Goal: Navigation & Orientation: Understand site structure

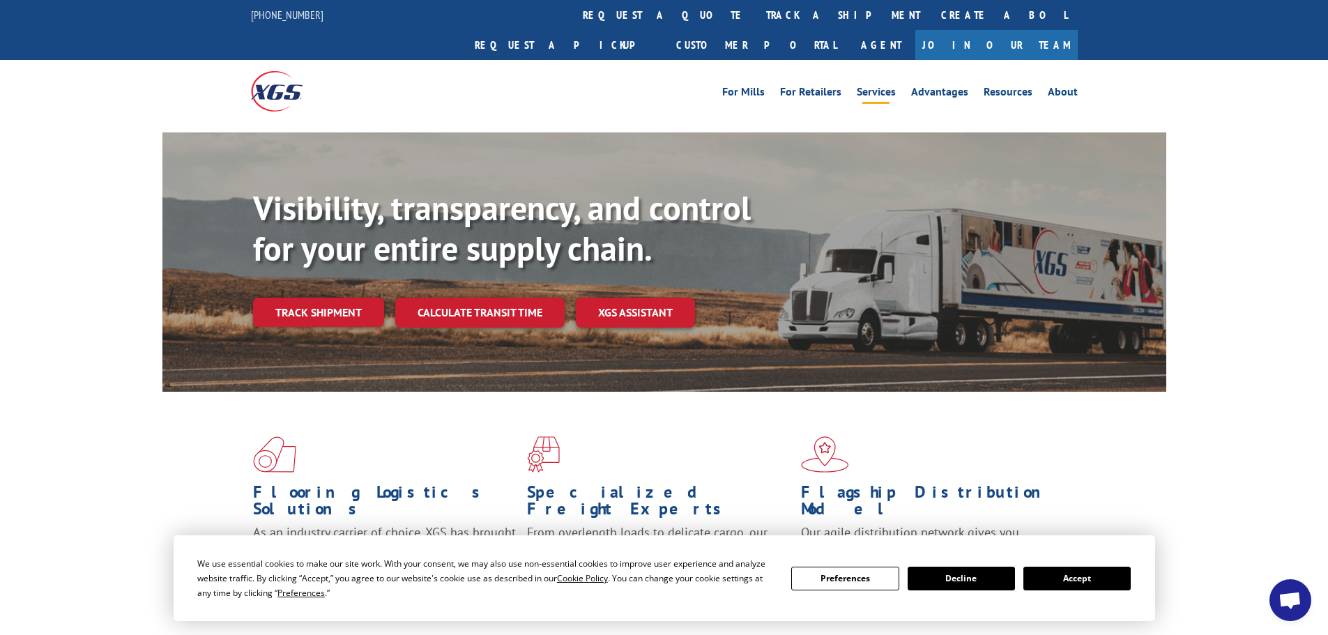
click at [873, 86] on link "Services" at bounding box center [876, 93] width 39 height 15
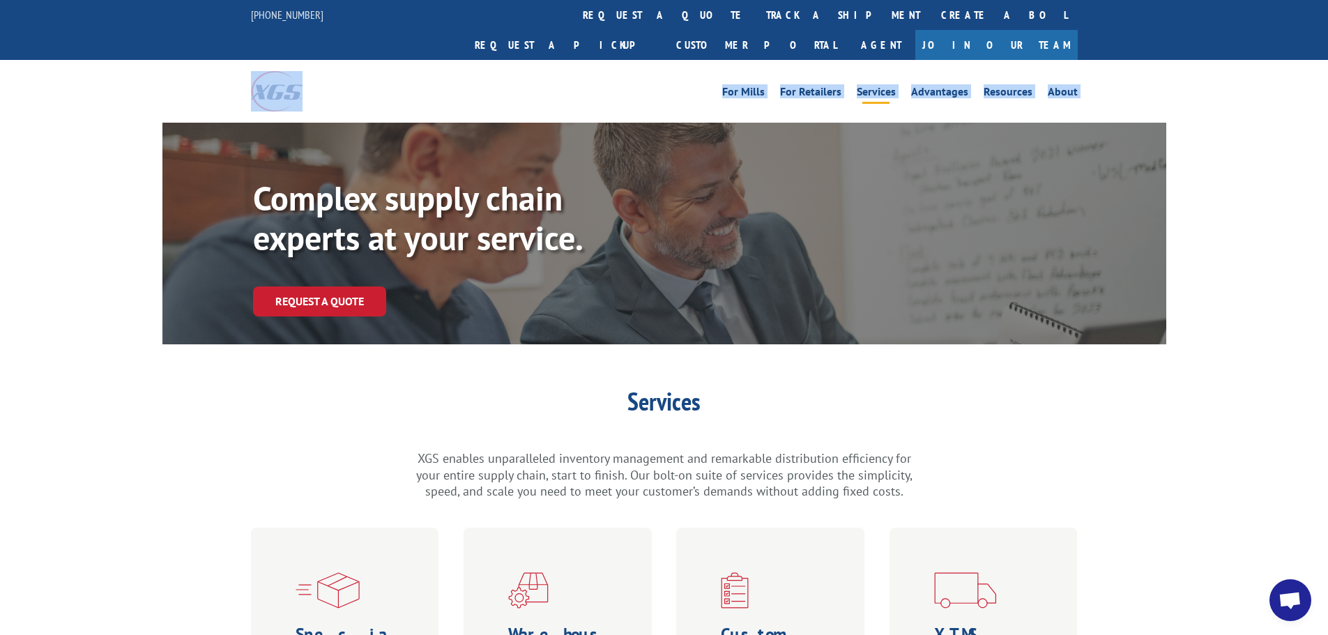
drag, startPoint x: 0, startPoint y: 89, endPoint x: -2, endPoint y: 155, distance: 67.0
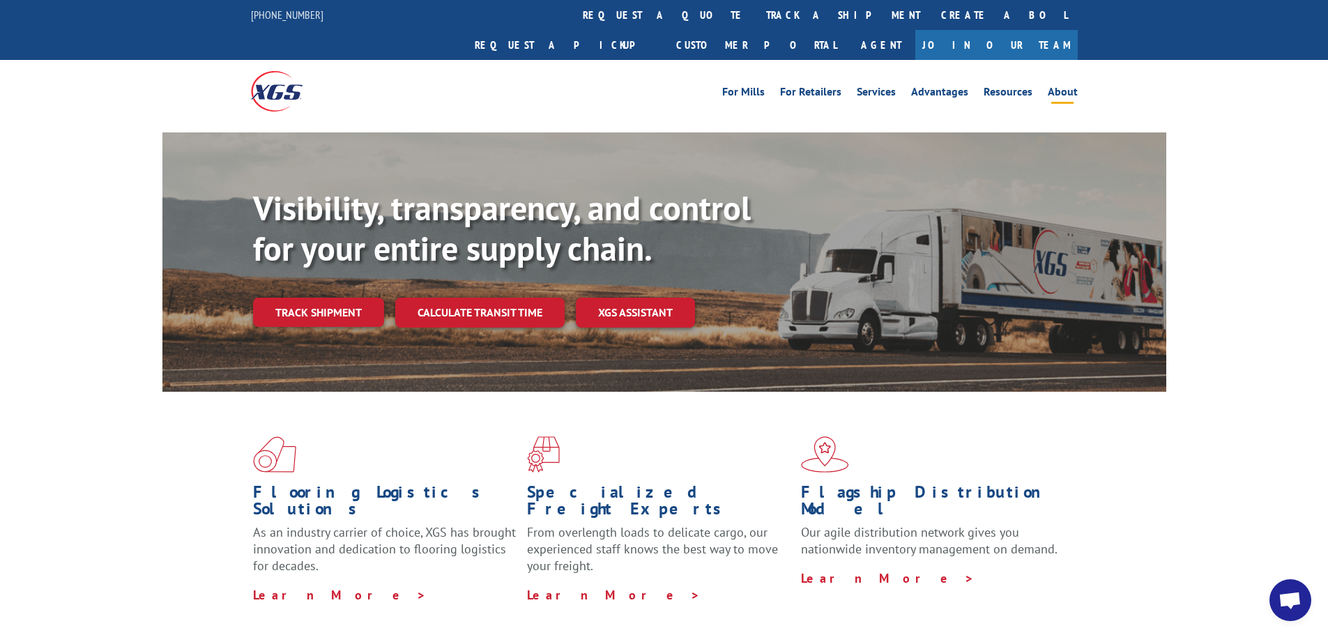
click at [1069, 86] on link "About" at bounding box center [1063, 93] width 30 height 15
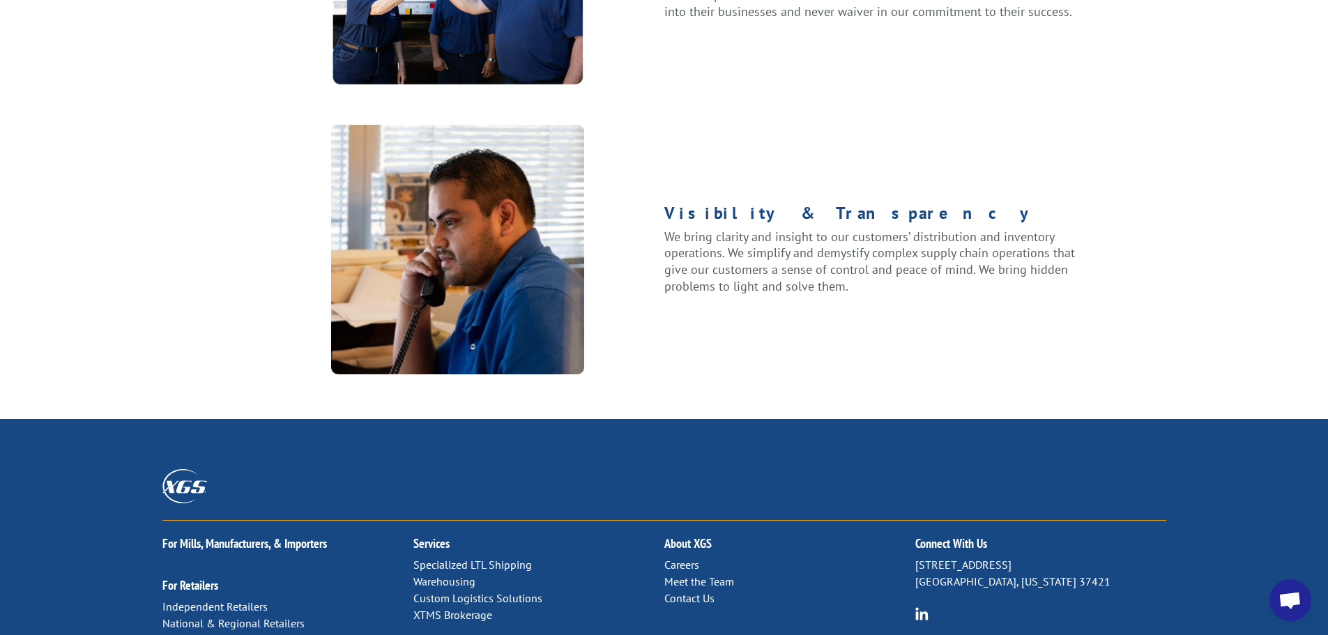
scroll to position [1795, 0]
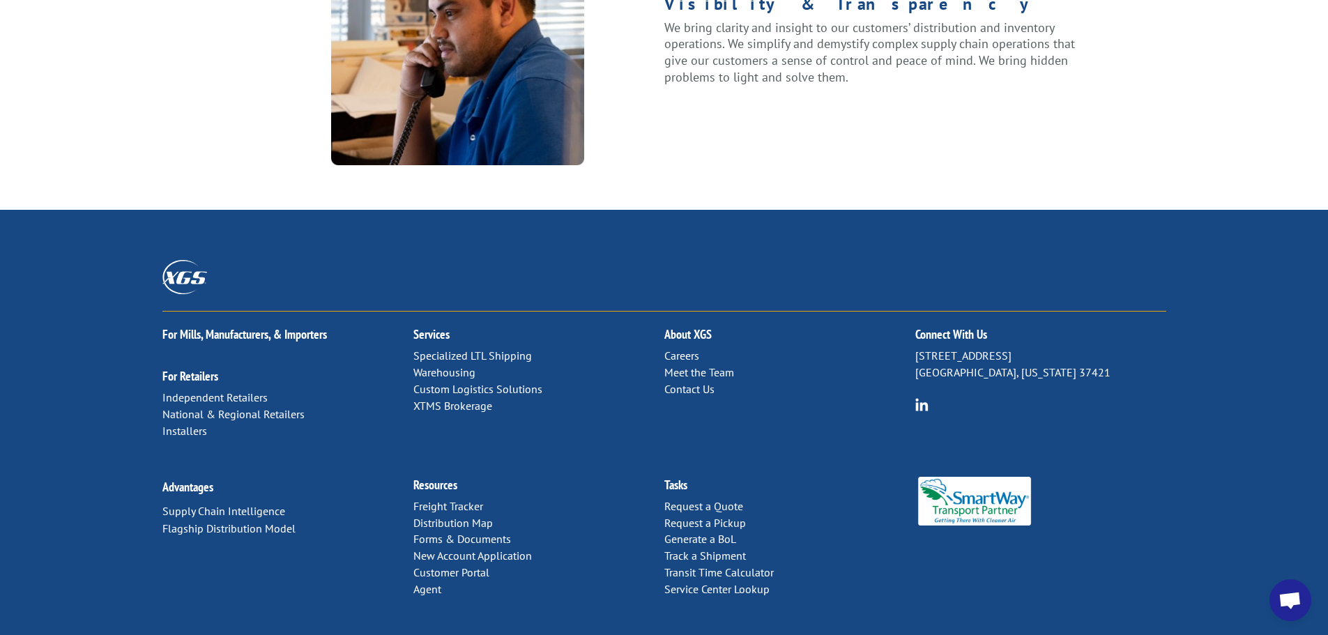
click at [430, 516] on link "Distribution Map" at bounding box center [452, 523] width 79 height 14
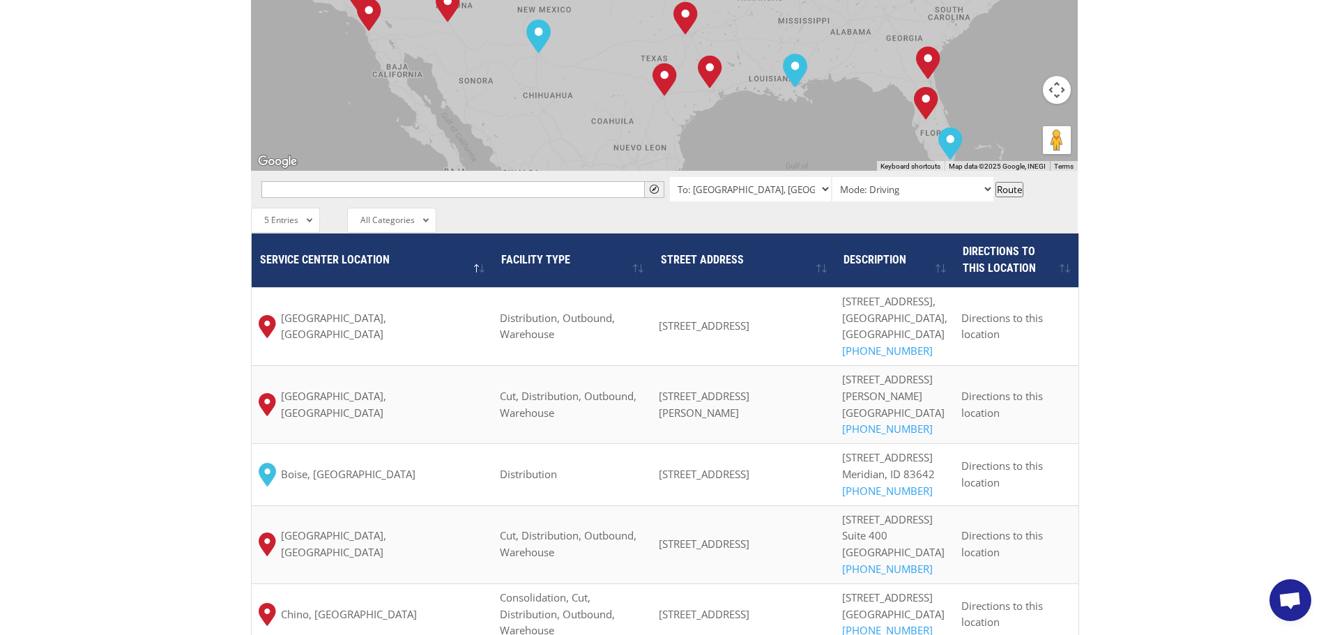
scroll to position [1534, 0]
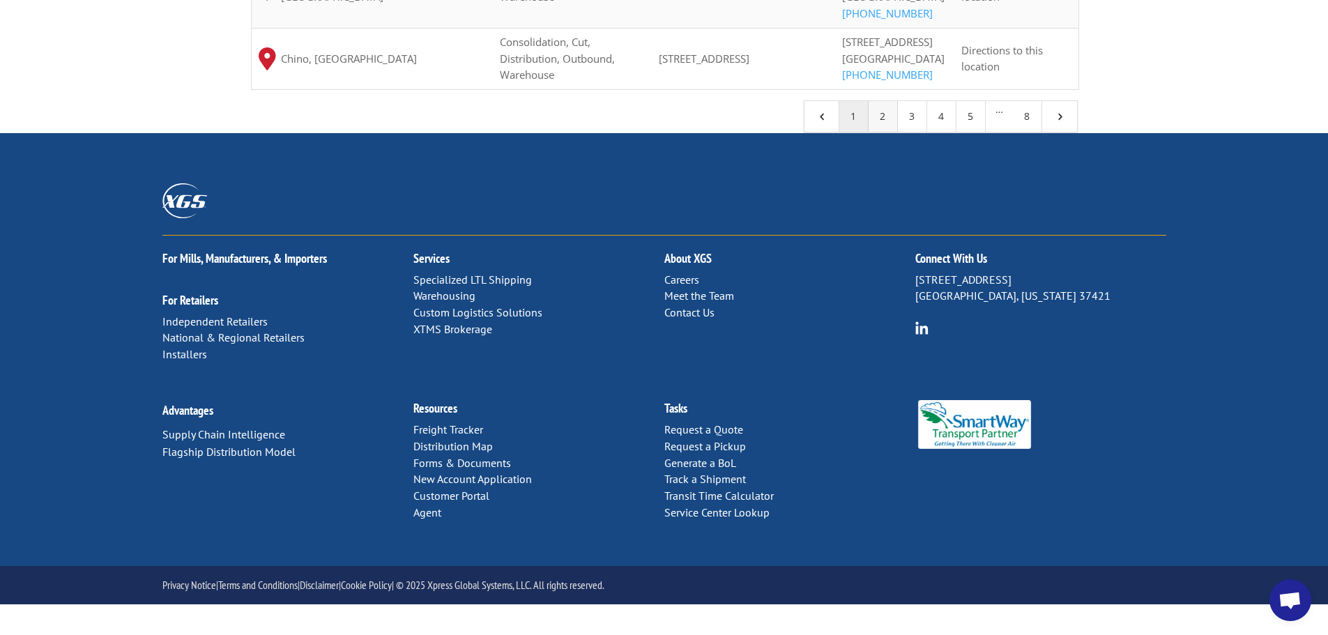
click at [879, 132] on link "2" at bounding box center [883, 116] width 29 height 31
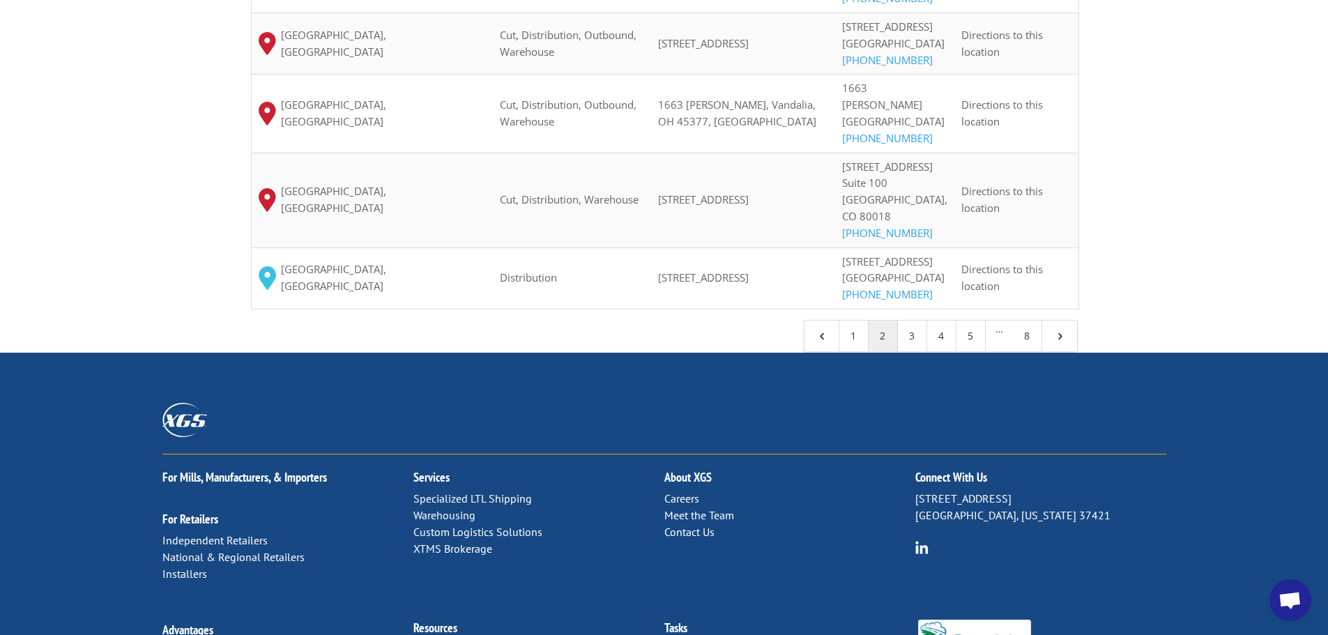
scroll to position [946, 0]
